Goal: Task Accomplishment & Management: Manage account settings

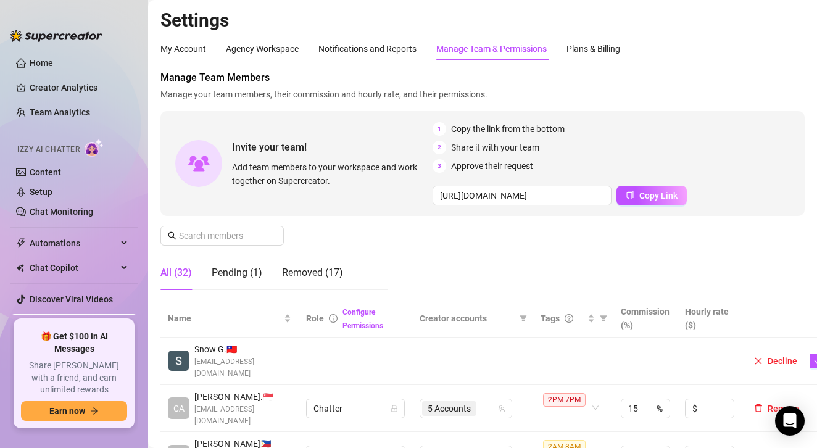
click at [422, 236] on div "Manage Team Members Manage your team members, their commission and hourly rate,…" at bounding box center [482, 185] width 644 height 230
click at [604, 316] on icon "filter" at bounding box center [604, 318] width 7 height 6
click at [583, 231] on span "8am-2pm" at bounding box center [576, 231] width 42 height 10
checkbox input "true"
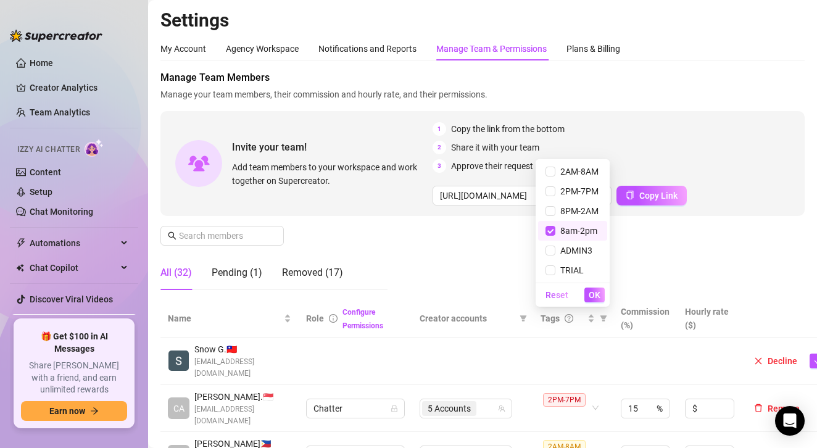
drag, startPoint x: 601, startPoint y: 297, endPoint x: 630, endPoint y: 302, distance: 28.8
click at [602, 297] on button "OK" at bounding box center [594, 295] width 20 height 15
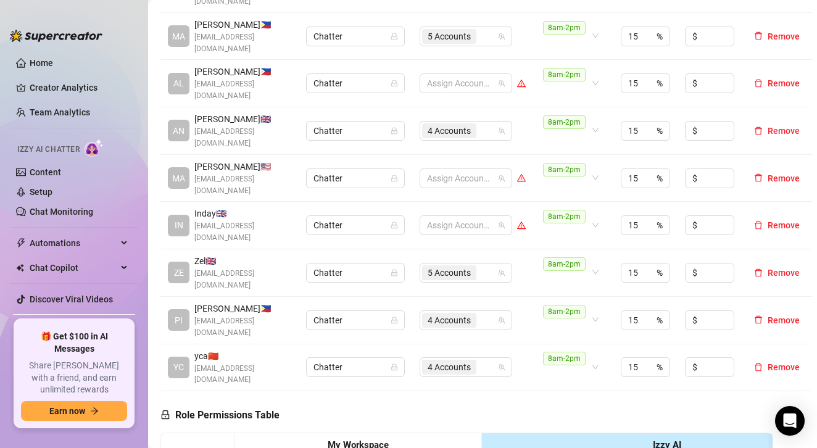
scroll to position [432, 0]
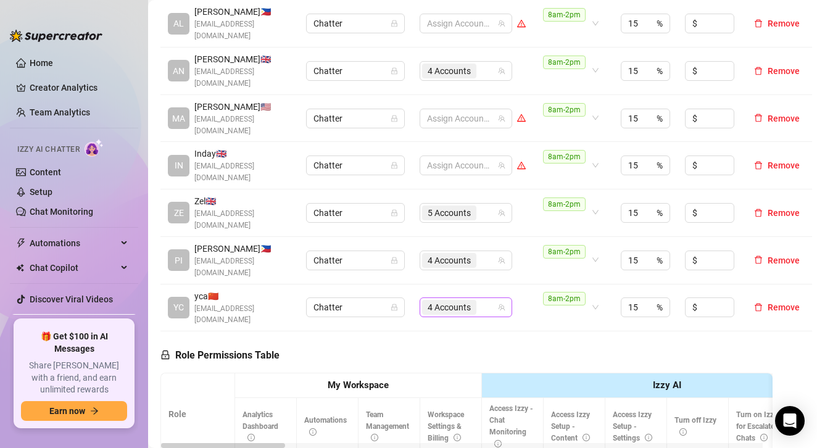
click at [479, 300] on input "search" at bounding box center [480, 307] width 2 height 15
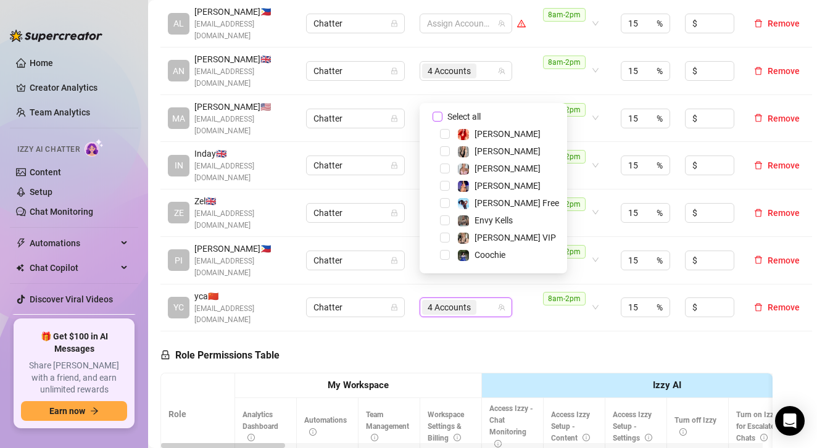
click at [436, 116] on input "Select all" at bounding box center [438, 117] width 10 height 10
click at [437, 116] on input "Select all" at bounding box center [438, 117] width 10 height 10
checkbox input "false"
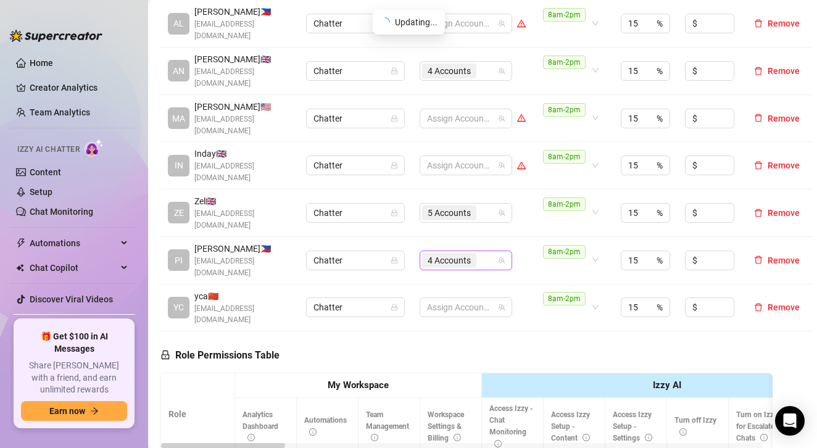
click at [489, 252] on div "4 Accounts" at bounding box center [459, 260] width 75 height 17
click at [487, 252] on div "4 Accounts" at bounding box center [459, 260] width 75 height 17
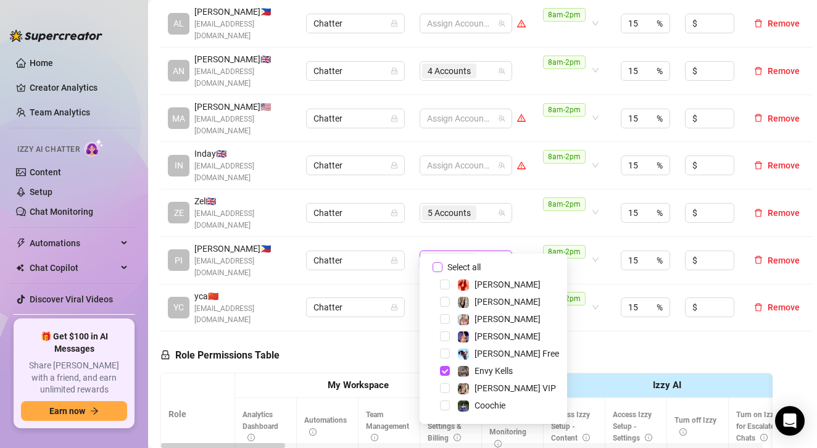
click at [440, 265] on input "Select all" at bounding box center [438, 267] width 10 height 10
checkbox input "false"
